Goal: Information Seeking & Learning: Learn about a topic

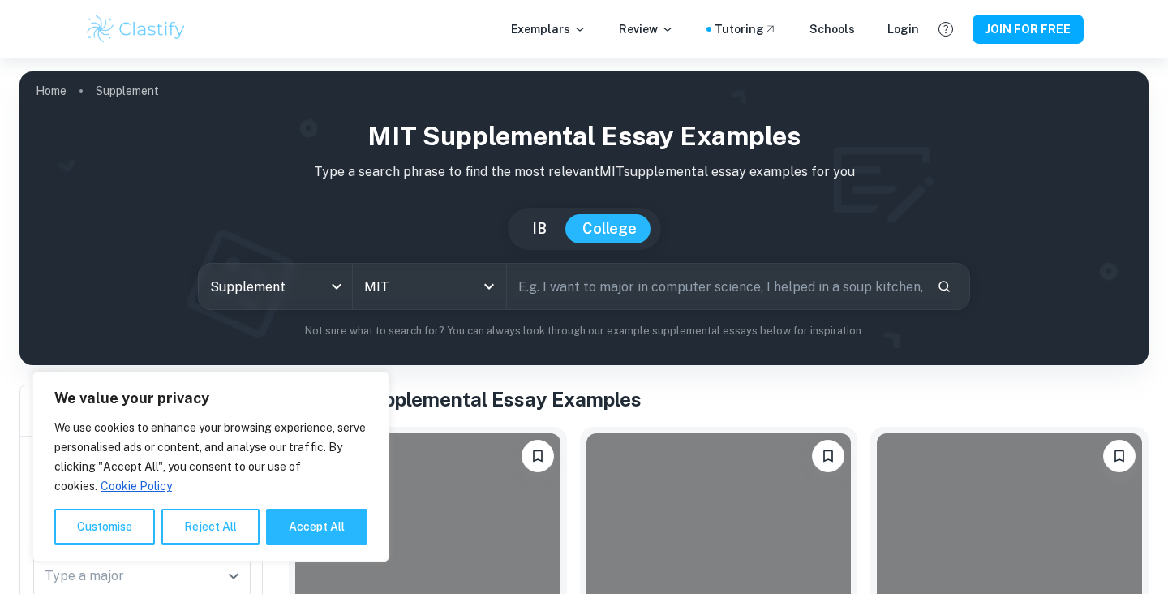
scroll to position [240, 0]
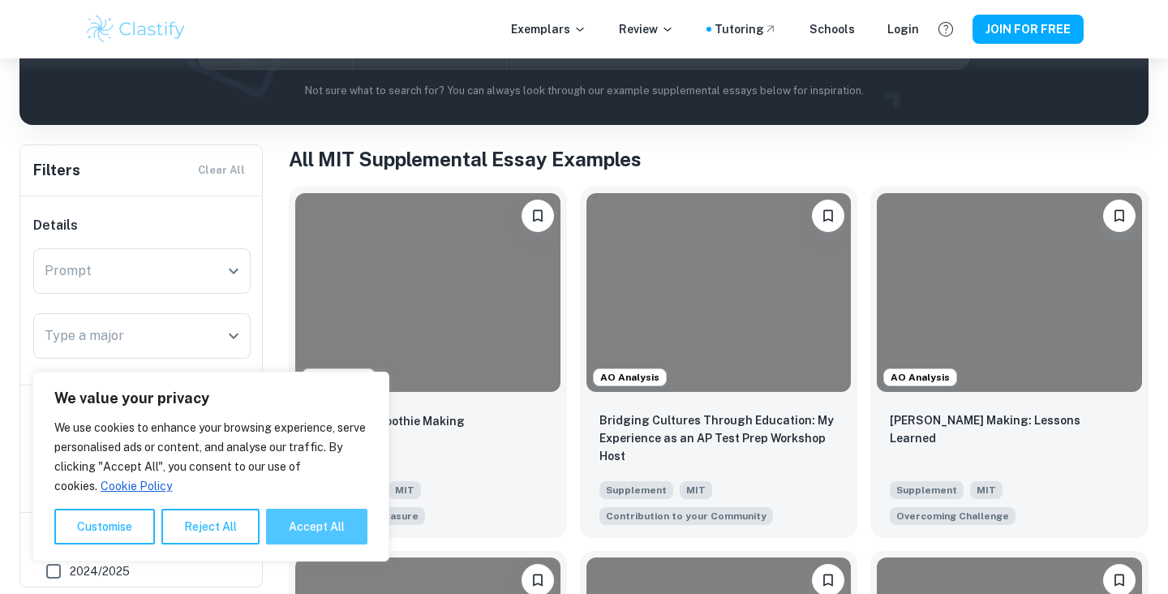
click at [303, 531] on button "Accept All" at bounding box center [316, 527] width 101 height 36
checkbox input "true"
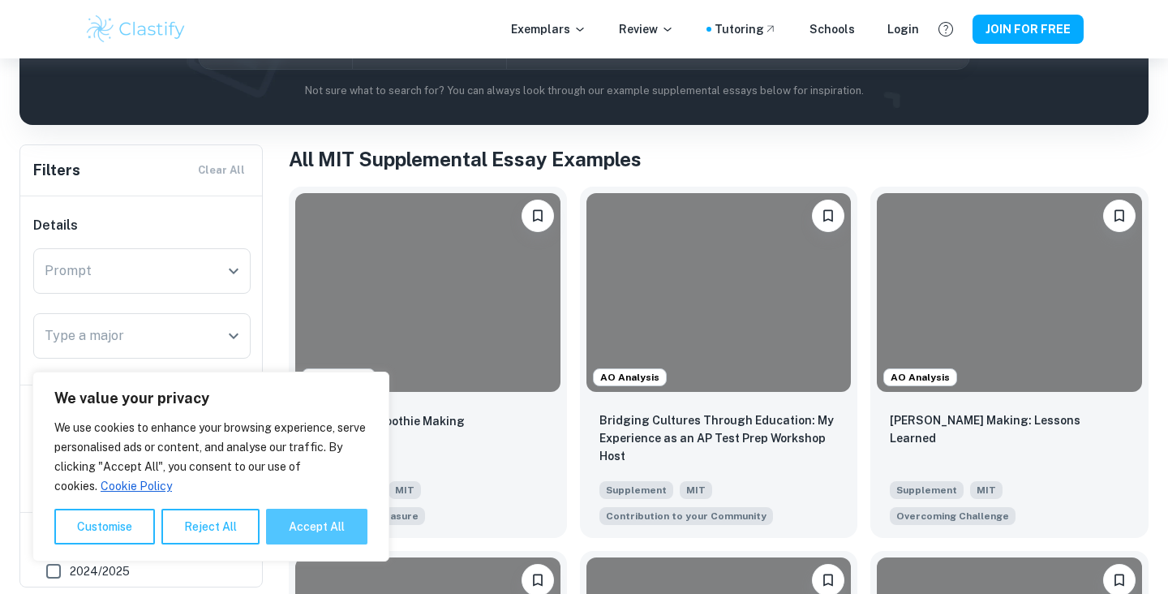
checkbox input "true"
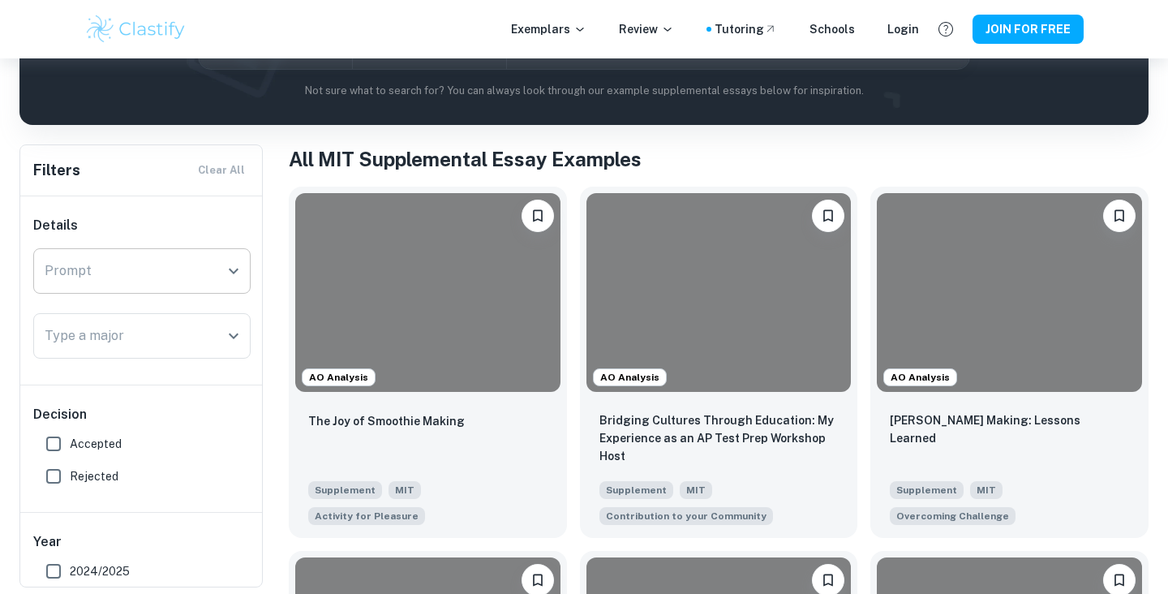
click at [240, 267] on icon "Open" at bounding box center [233, 270] width 19 height 19
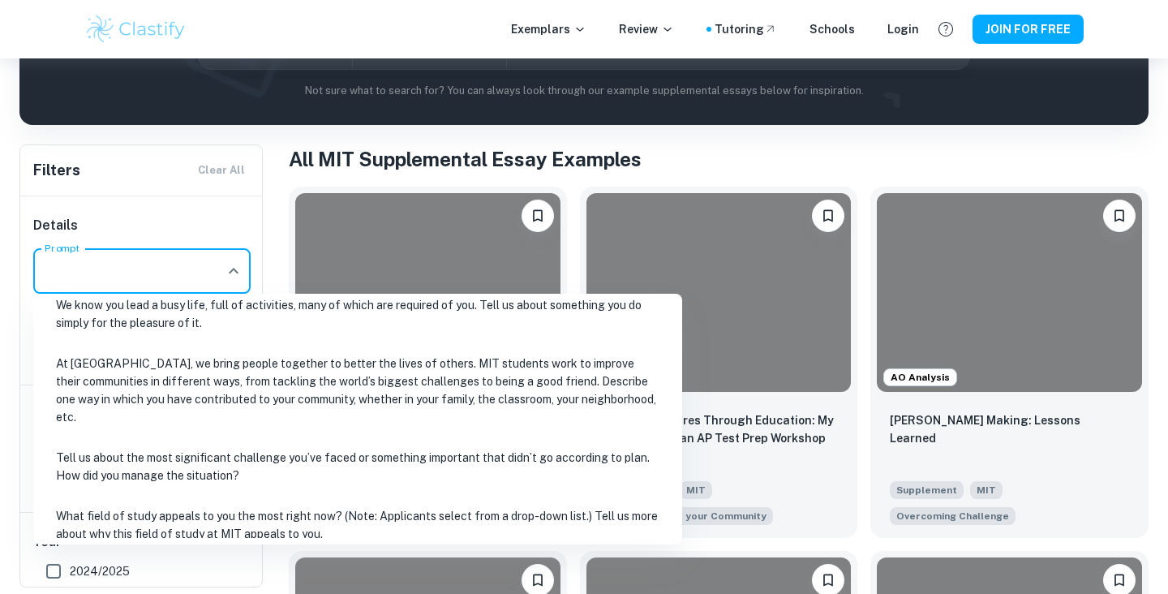
scroll to position [74, 0]
click at [233, 440] on li "Tell us about the most significant challenge you’ve faced or something importan…" at bounding box center [358, 464] width 636 height 55
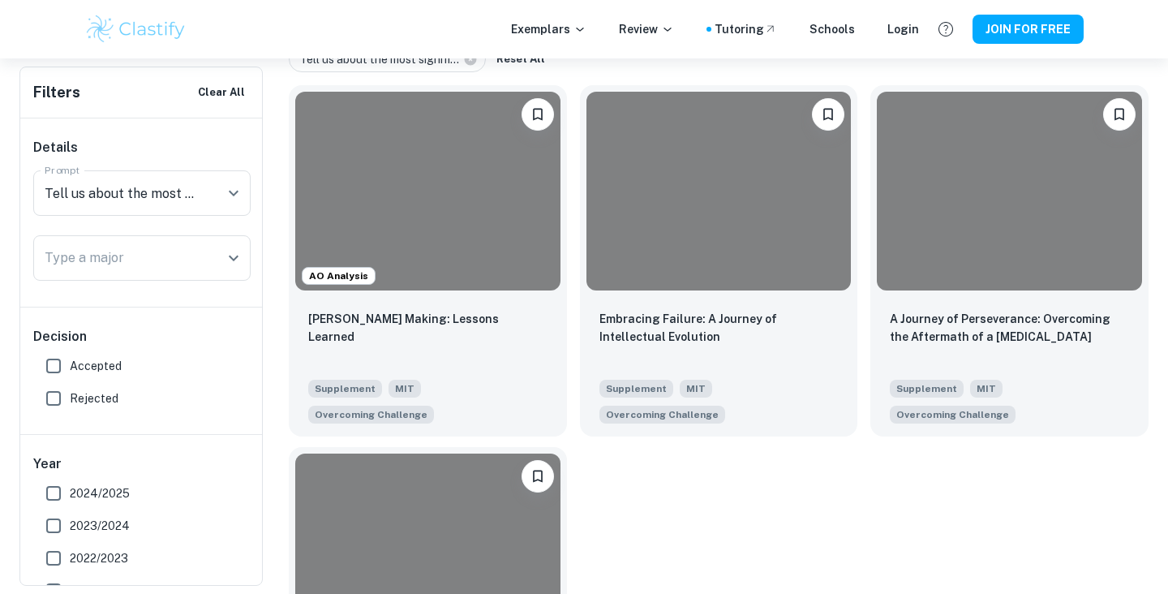
scroll to position [352, 0]
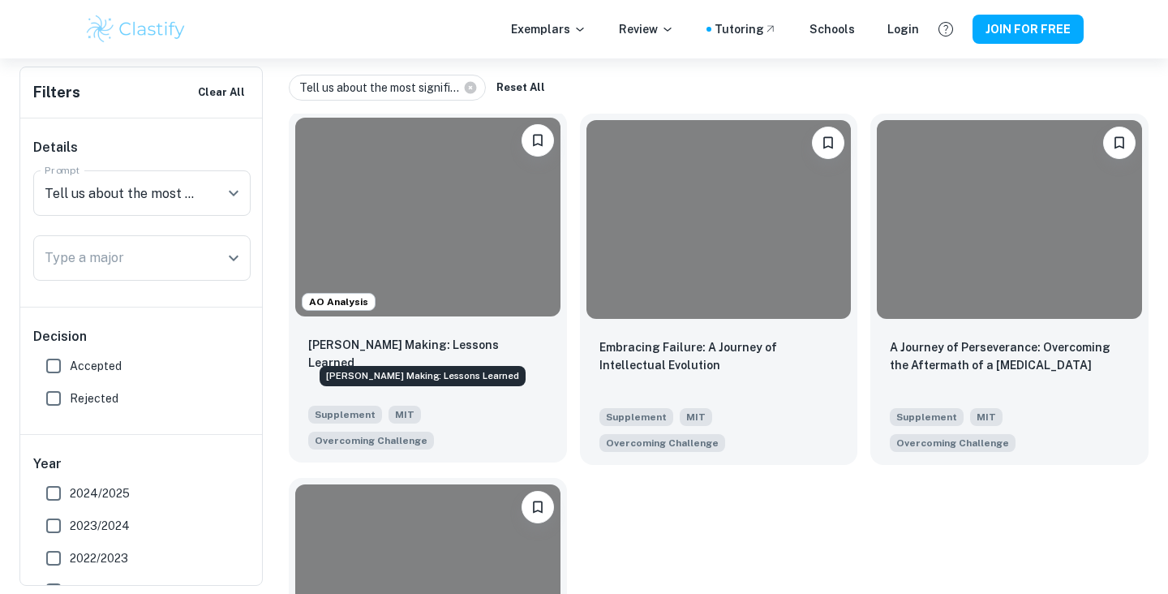
click at [342, 344] on p "[PERSON_NAME] Making: Lessons Learned" at bounding box center [427, 354] width 239 height 36
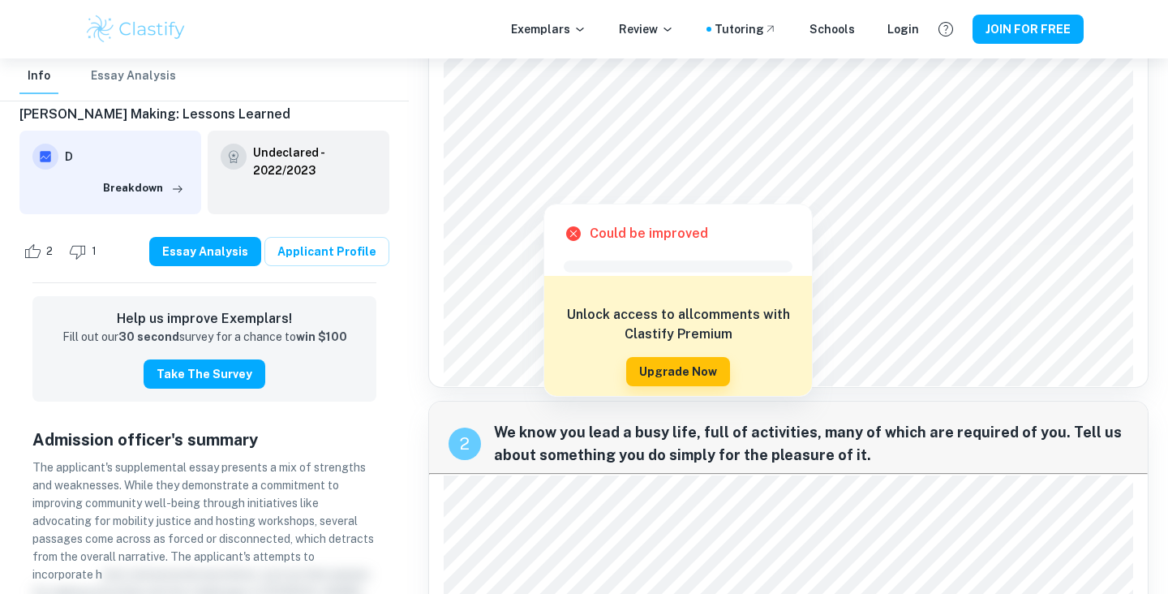
scroll to position [225, 0]
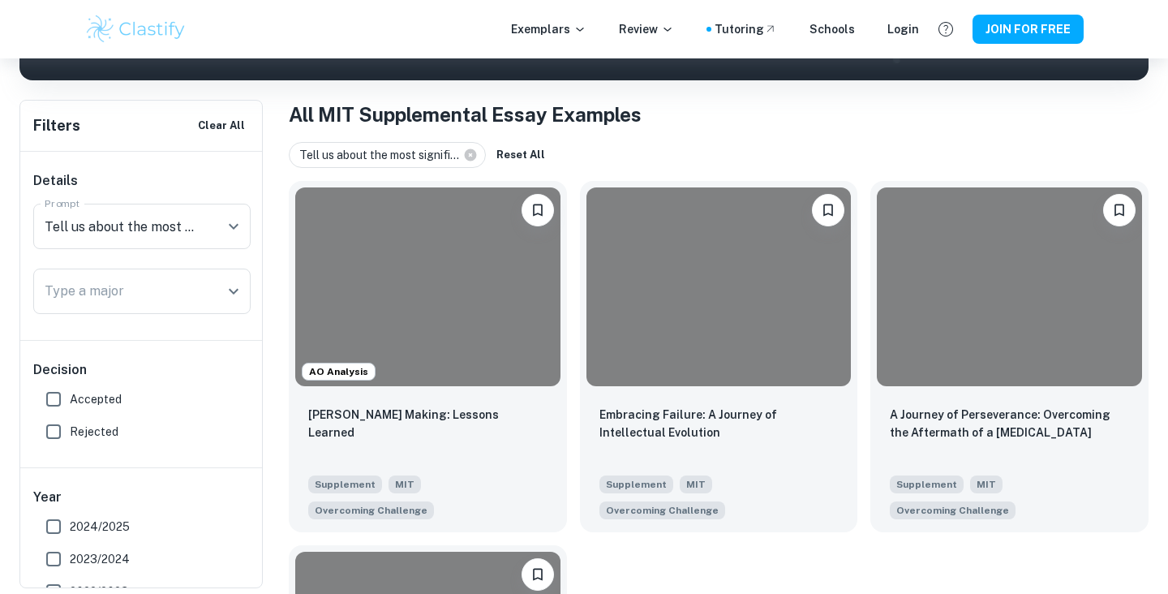
scroll to position [286, 0]
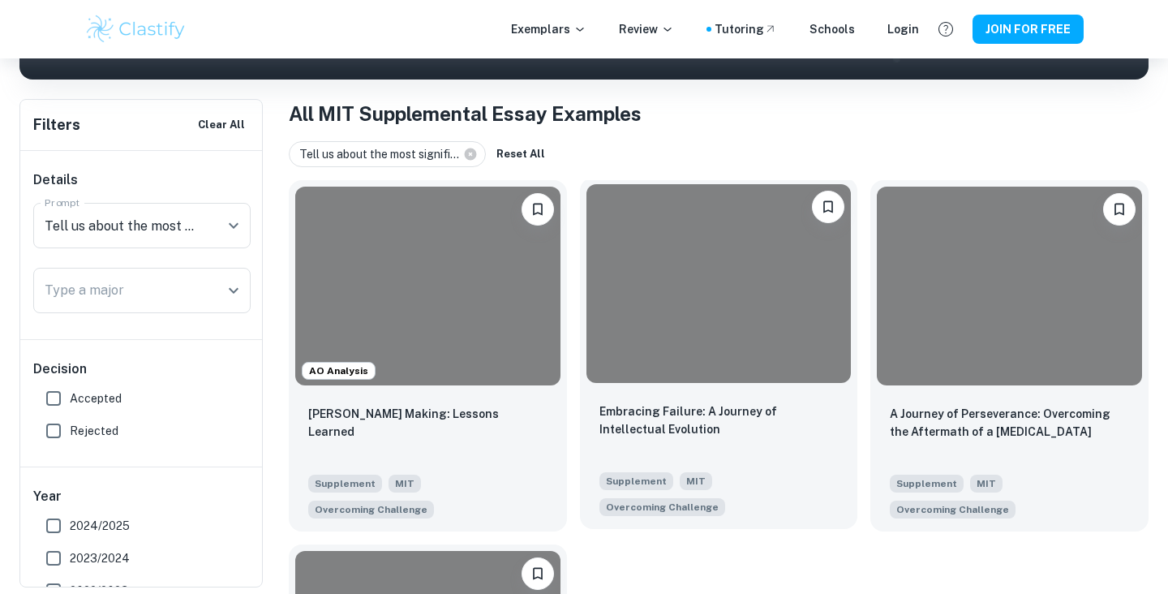
click at [699, 334] on div at bounding box center [719, 283] width 265 height 199
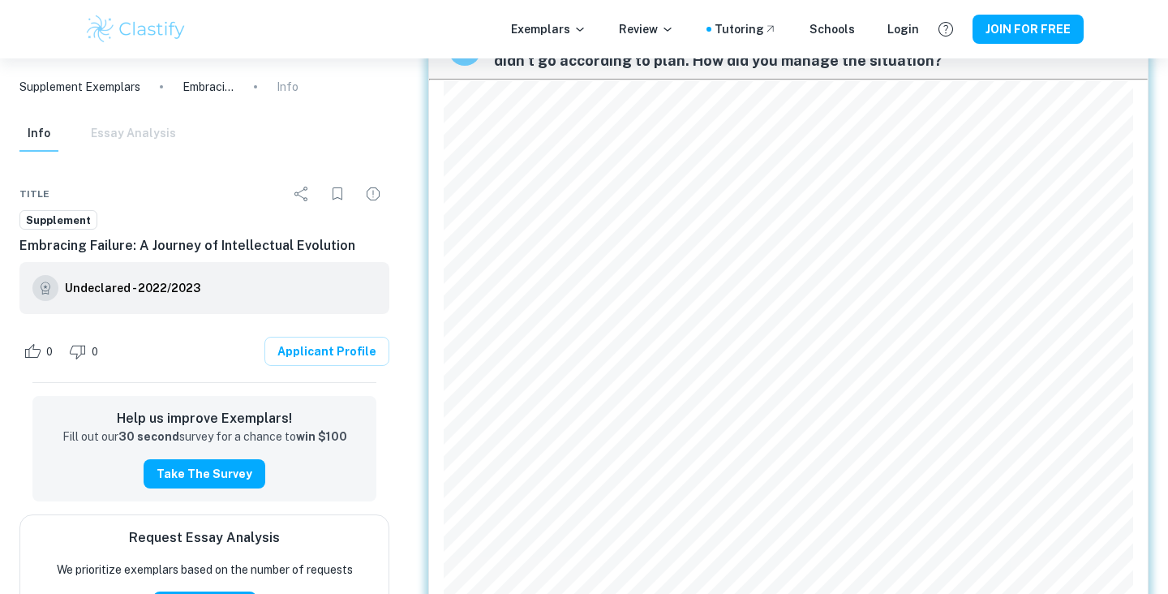
scroll to position [1976, 0]
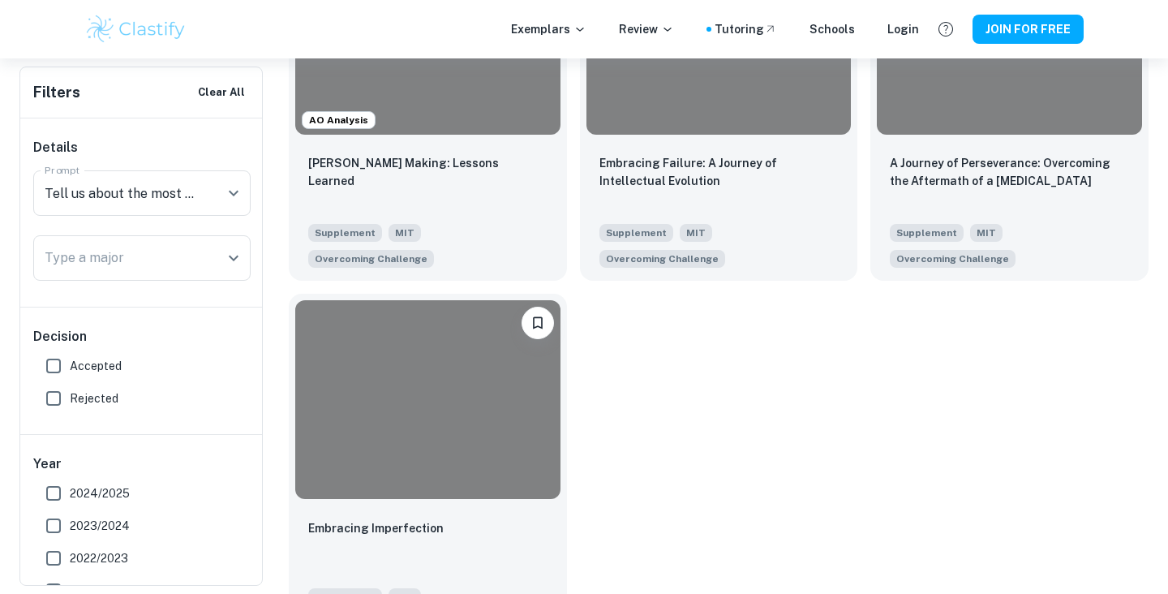
scroll to position [535, 0]
click at [408, 504] on div "Embracing Imperfection Supplement MIT Overcoming Challenge" at bounding box center [428, 574] width 278 height 140
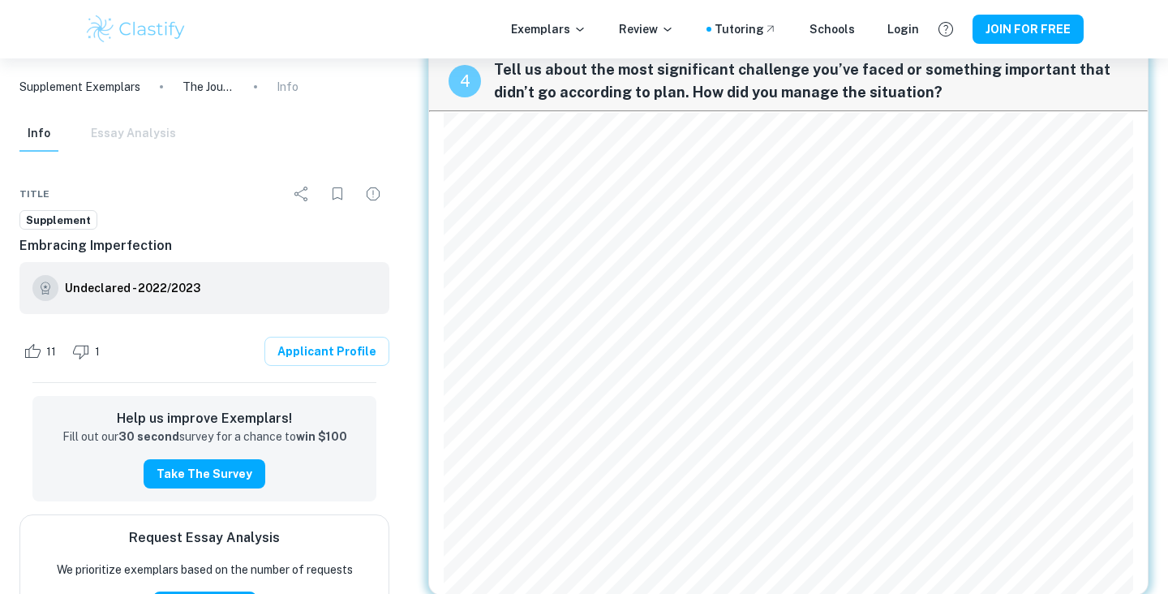
scroll to position [1890, 0]
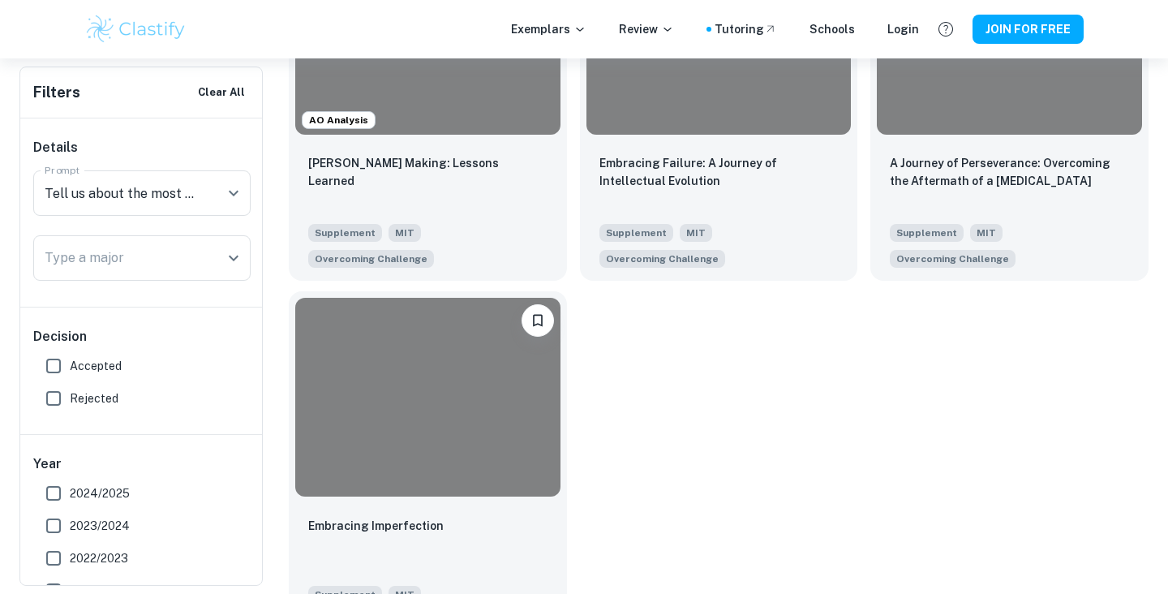
scroll to position [535, 0]
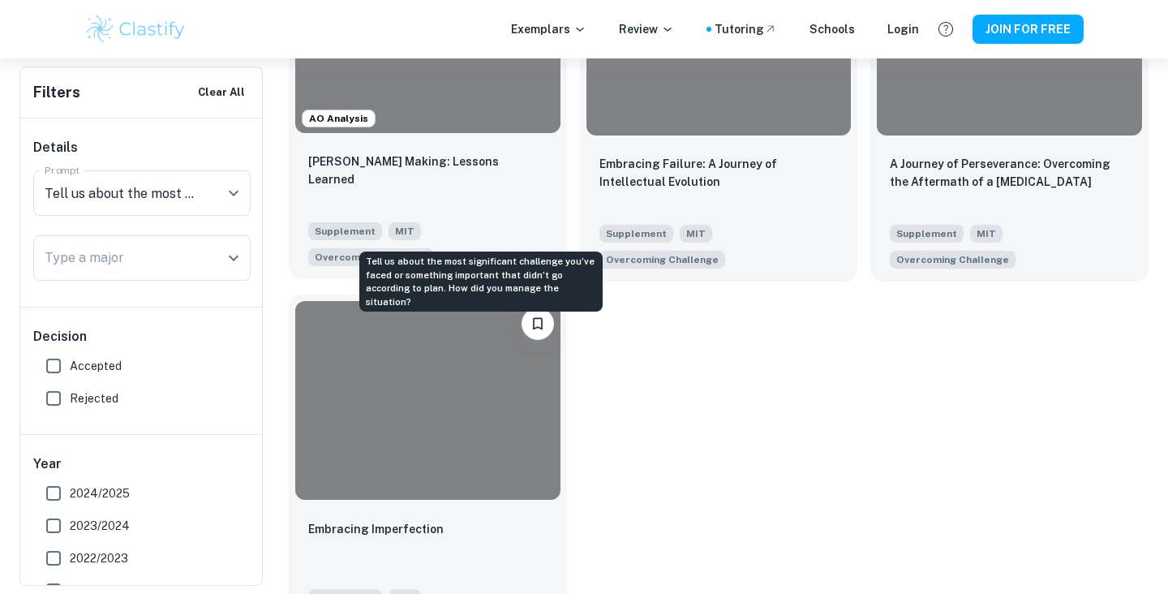
click at [428, 250] on span "Overcoming Challenge" at bounding box center [371, 257] width 113 height 15
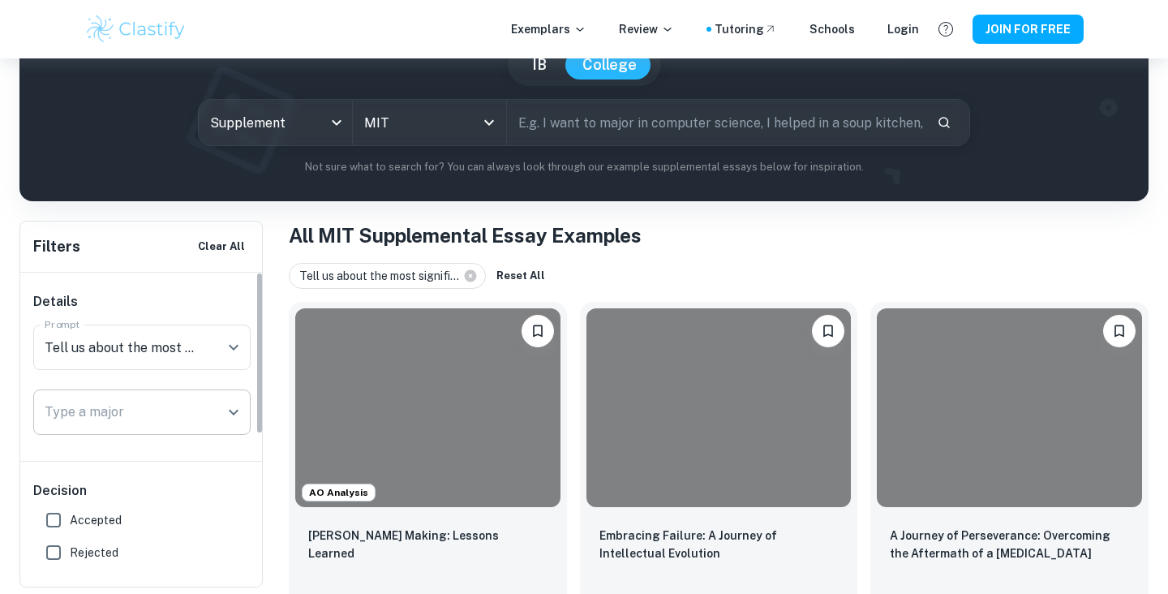
scroll to position [0, 0]
